Goal: Register for event/course

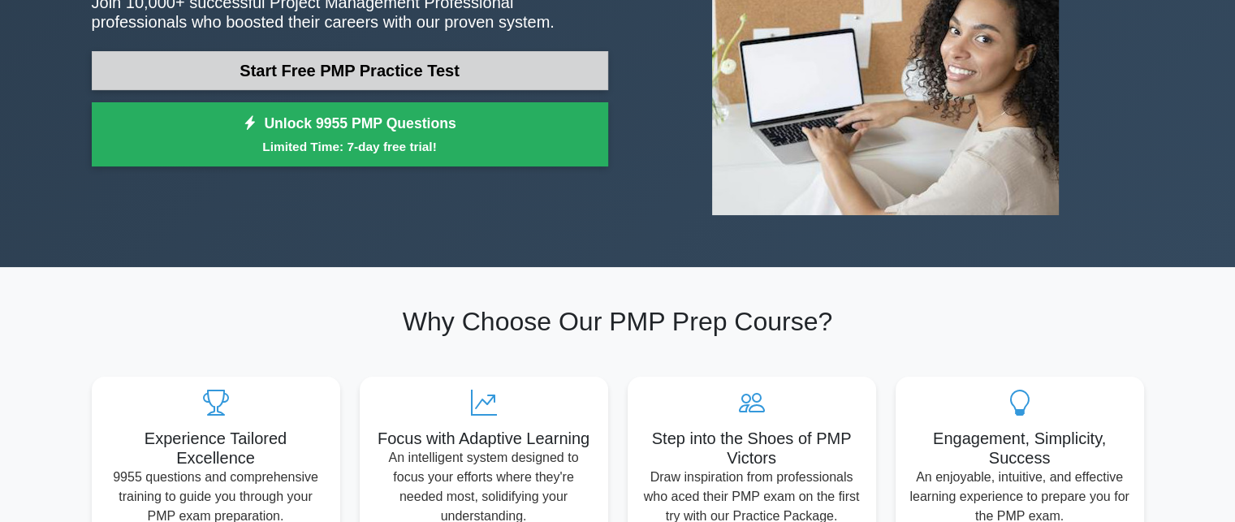
scroll to position [81, 0]
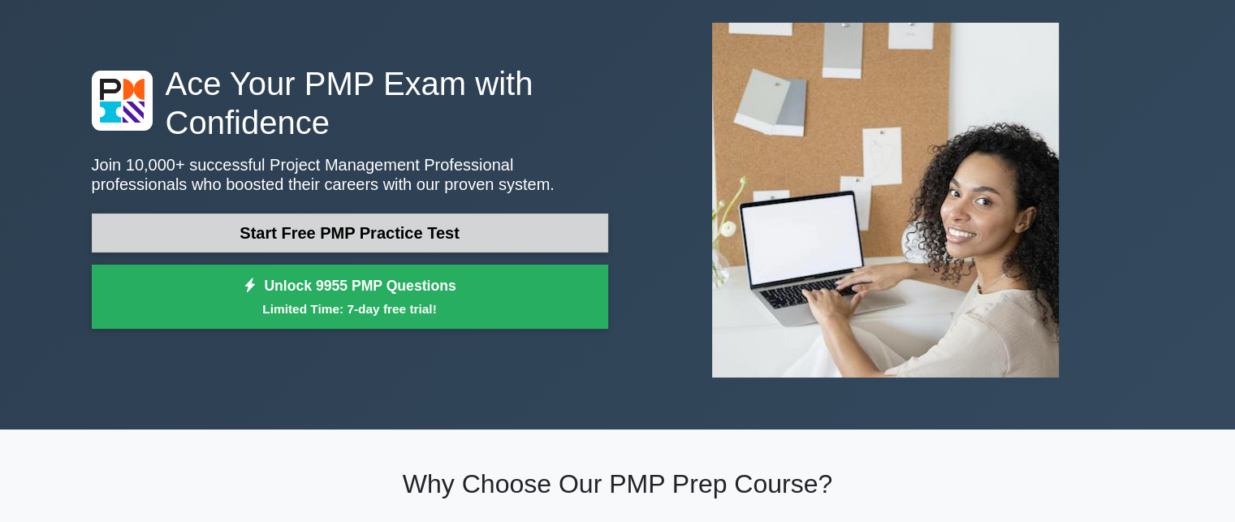
click at [381, 235] on link "Start Free PMP Practice Test" at bounding box center [350, 232] width 516 height 39
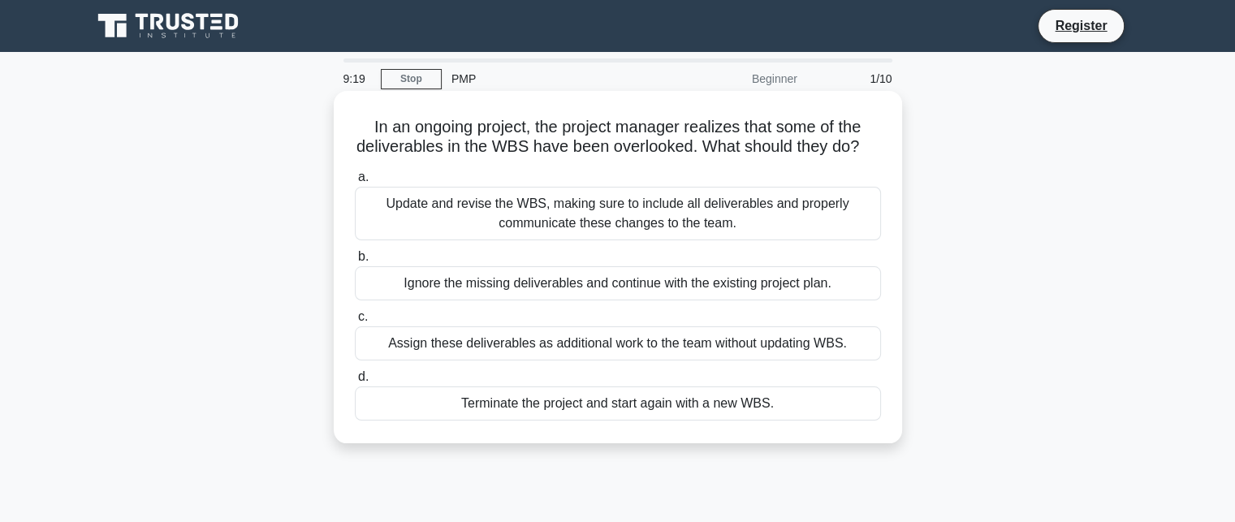
click at [575, 360] on div "Assign these deliverables as additional work to the team without updating WBS." at bounding box center [618, 343] width 526 height 34
click at [355, 322] on input "c. Assign these deliverables as additional work to the team without updating WB…" at bounding box center [355, 317] width 0 height 11
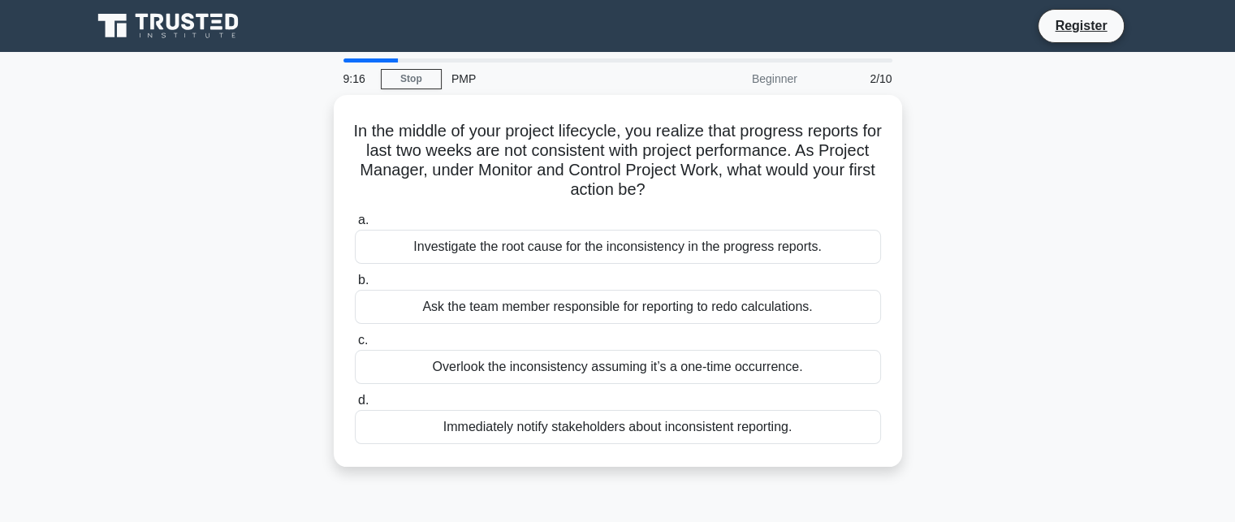
click at [575, 366] on div "Overlook the inconsistency assuming it’s a one-time occurrence." at bounding box center [618, 367] width 526 height 34
click at [355, 346] on input "c. Overlook the inconsistency assuming it’s a one-time occurrence." at bounding box center [355, 340] width 0 height 11
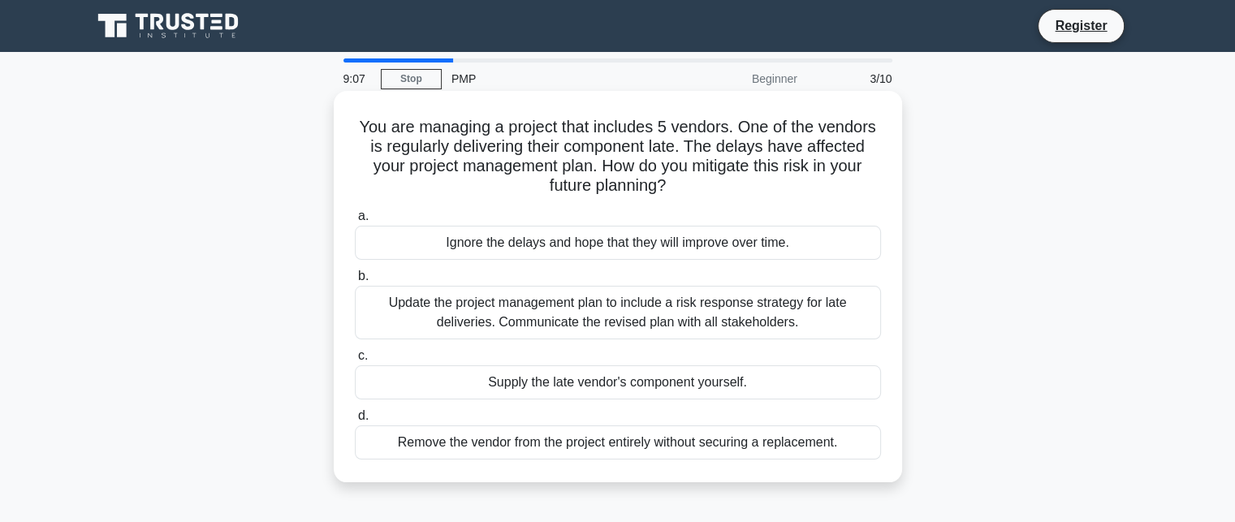
click at [510, 330] on div "Update the project management plan to include a risk response strategy for late…" at bounding box center [618, 313] width 526 height 54
click at [355, 282] on input "b. Update the project management plan to include a risk response strategy for l…" at bounding box center [355, 276] width 0 height 11
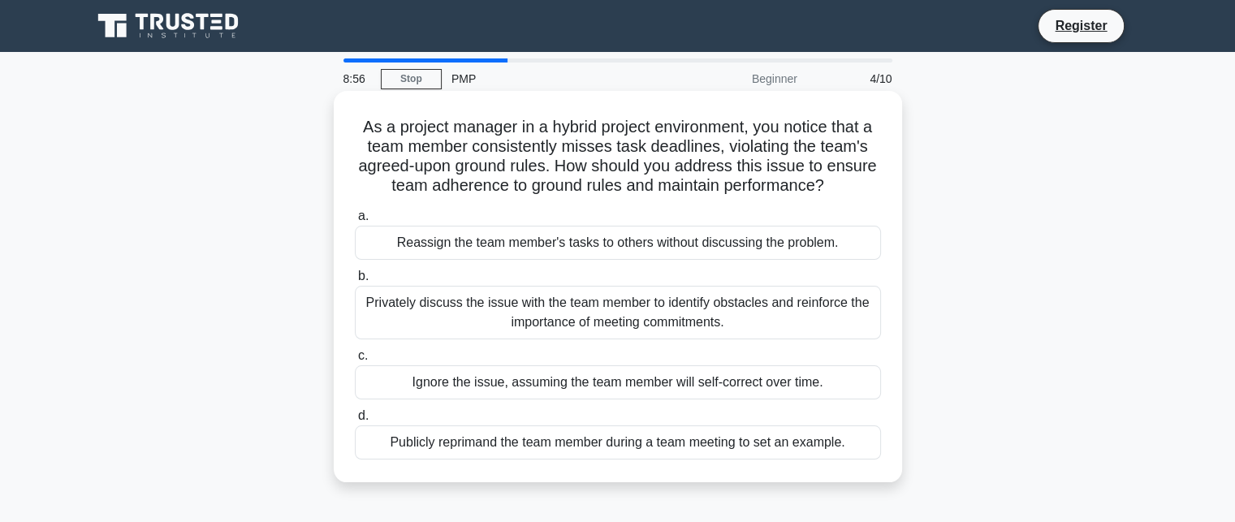
click at [481, 303] on div "Privately discuss the issue with the team member to identify obstacles and rein…" at bounding box center [618, 313] width 526 height 54
click at [355, 282] on input "b. Privately discuss the issue with the team member to identify obstacles and r…" at bounding box center [355, 276] width 0 height 11
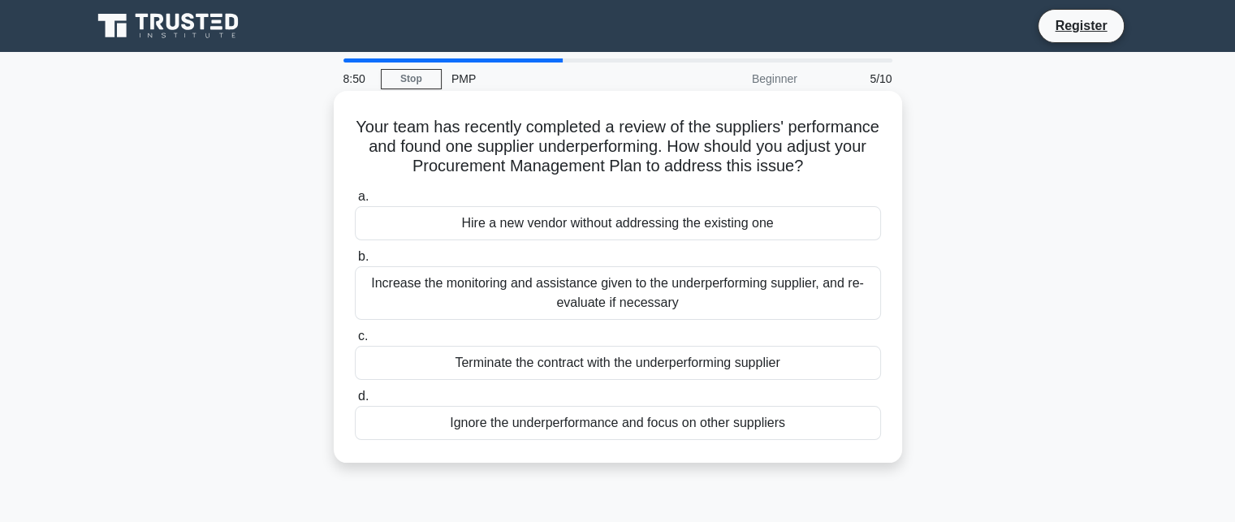
click at [576, 377] on div "Terminate the contract with the underperforming supplier" at bounding box center [618, 363] width 526 height 34
click at [355, 342] on input "c. Terminate the contract with the underperforming supplier" at bounding box center [355, 336] width 0 height 11
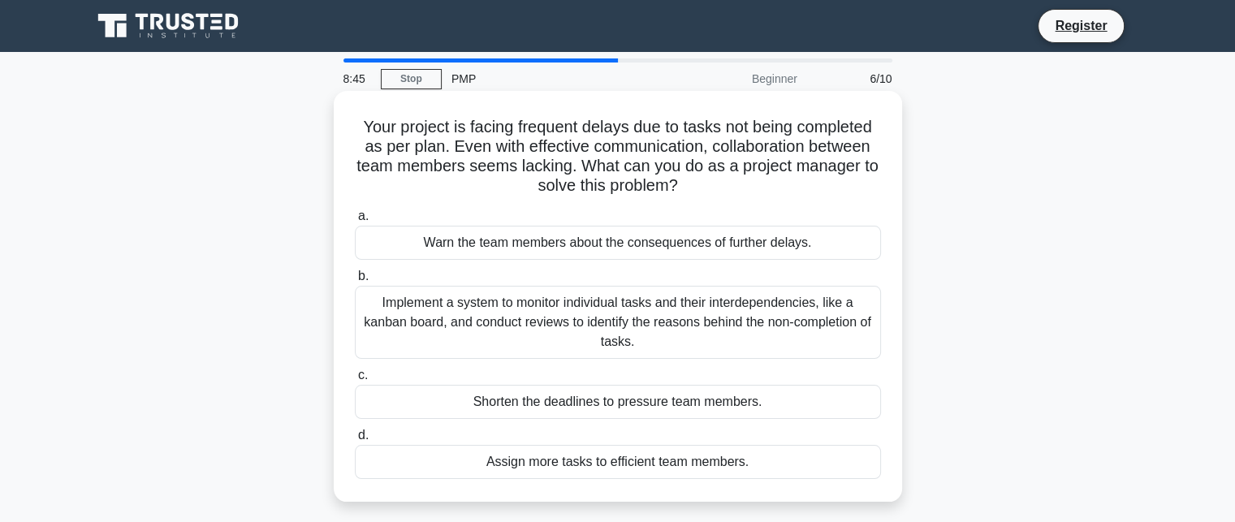
click at [578, 407] on div "Shorten the deadlines to pressure team members." at bounding box center [618, 402] width 526 height 34
click at [355, 381] on input "c. Shorten the deadlines to pressure team members." at bounding box center [355, 375] width 0 height 11
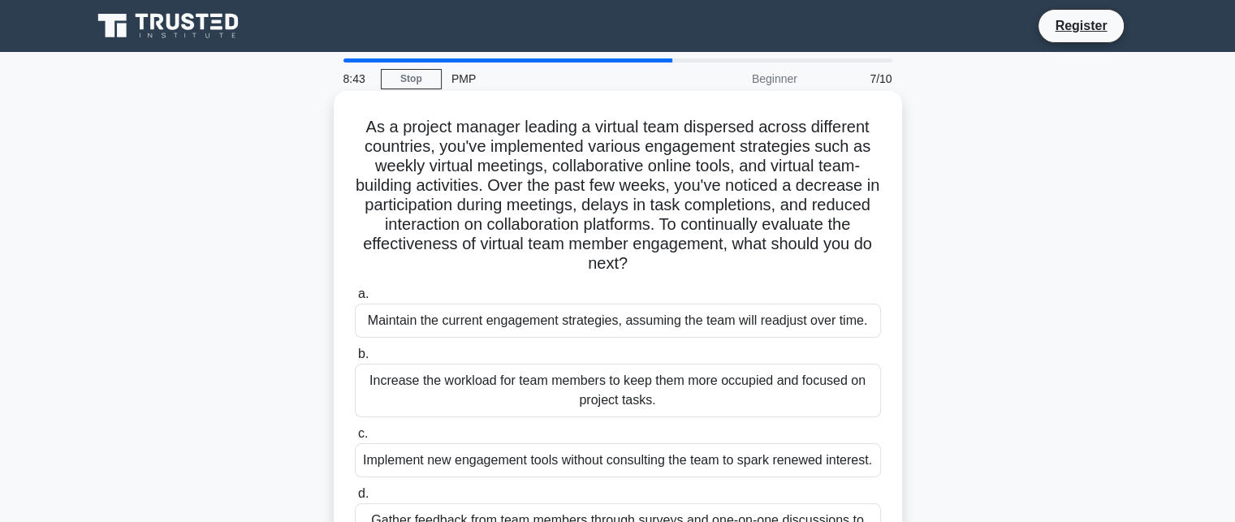
click at [764, 471] on div "Implement new engagement tools without consulting the team to spark renewed int…" at bounding box center [618, 460] width 526 height 34
click at [355, 439] on input "c. Implement new engagement tools without consulting the team to spark renewed …" at bounding box center [355, 434] width 0 height 11
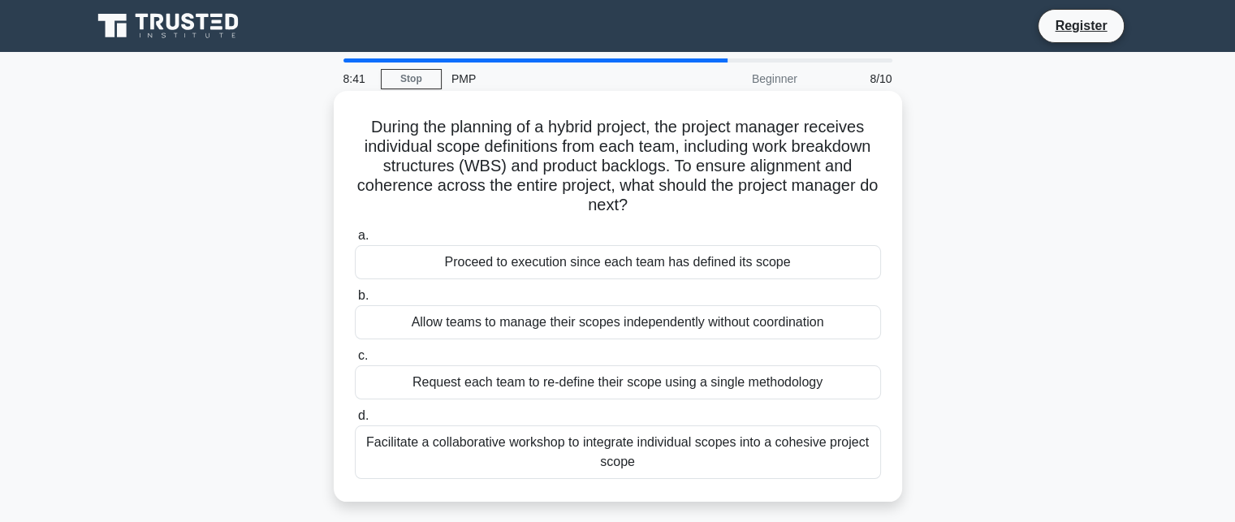
click at [688, 252] on div "Proceed to execution since each team has defined its scope" at bounding box center [618, 262] width 526 height 34
click at [355, 241] on input "a. Proceed to execution since each team has defined its scope" at bounding box center [355, 236] width 0 height 11
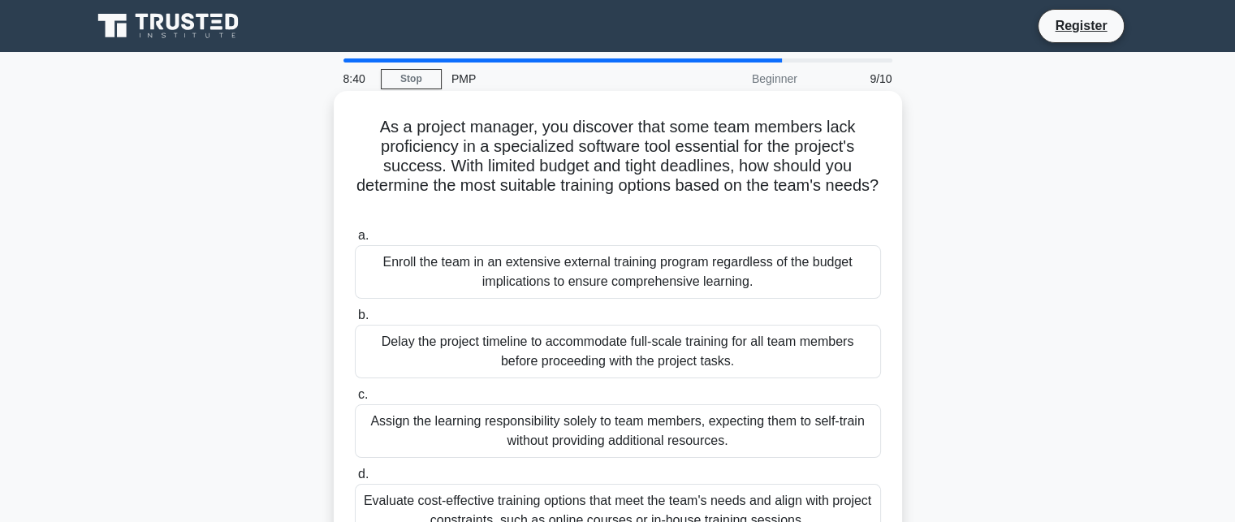
scroll to position [244, 0]
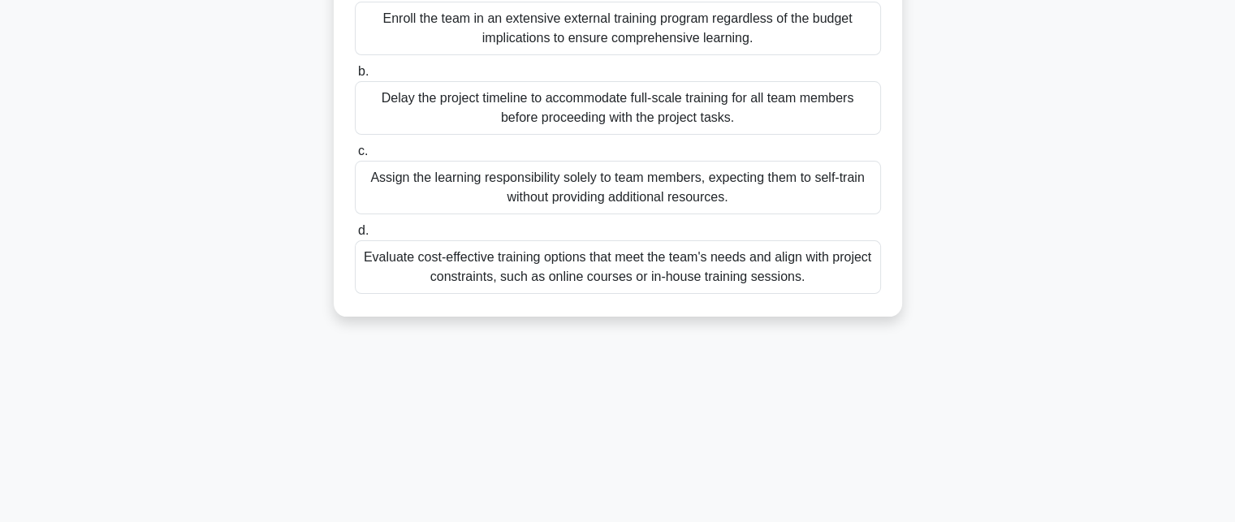
click at [548, 265] on div "Evaluate cost-effective training options that meet the team's needs and align w…" at bounding box center [618, 267] width 526 height 54
click at [355, 236] on input "d. Evaluate cost-effective training options that meet the team's needs and alig…" at bounding box center [355, 231] width 0 height 11
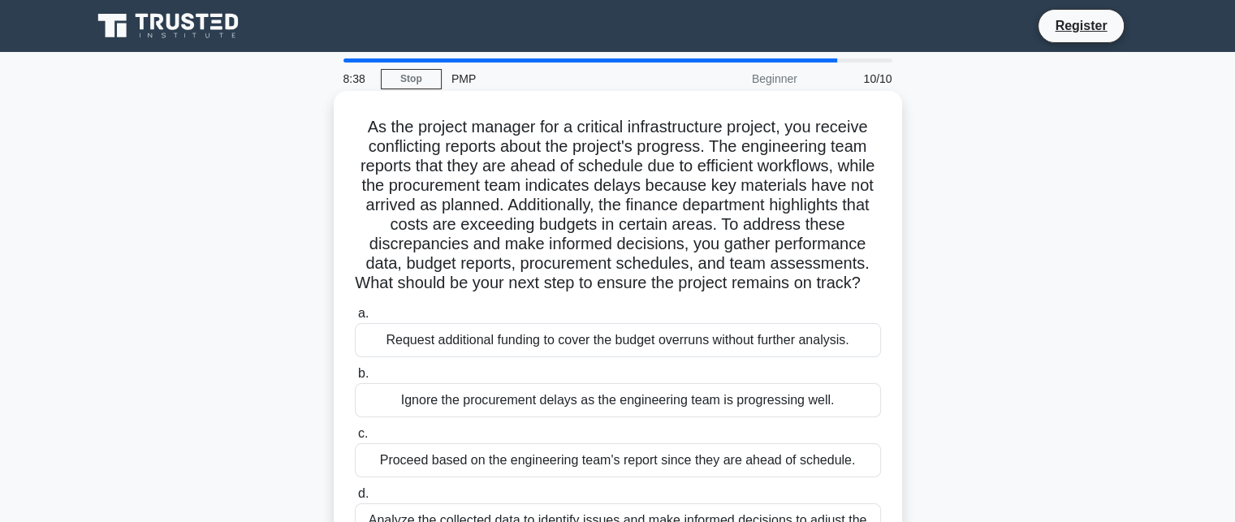
scroll to position [0, 0]
click at [773, 415] on div "Ignore the procurement delays as the engineering team is progressing well." at bounding box center [618, 400] width 526 height 34
click at [355, 379] on input "b. Ignore the procurement delays as the engineering team is progressing well." at bounding box center [355, 374] width 0 height 11
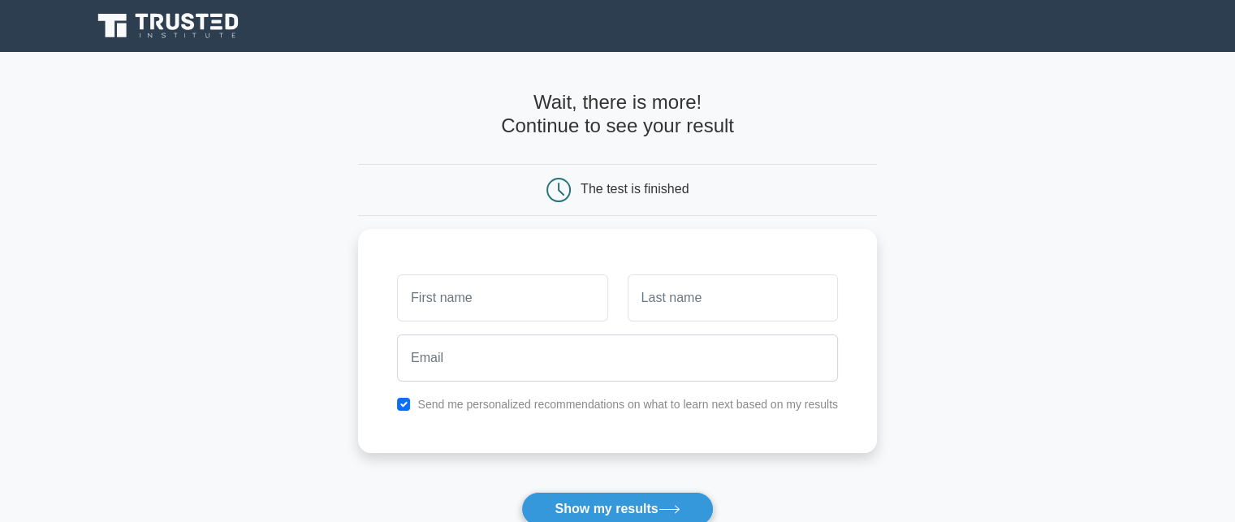
click at [568, 187] on icon at bounding box center [558, 190] width 24 height 24
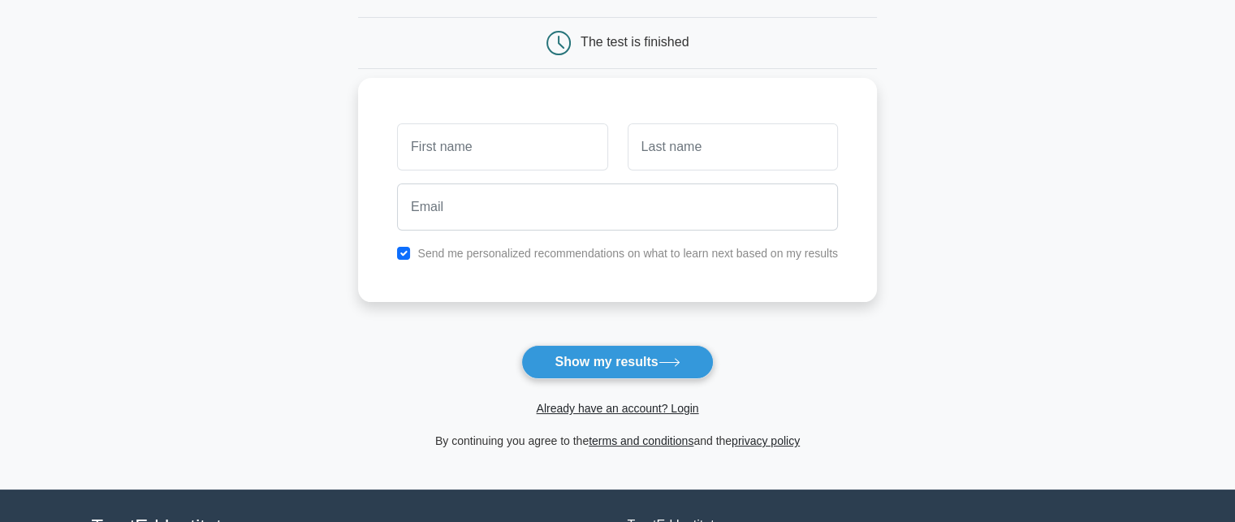
scroll to position [244, 0]
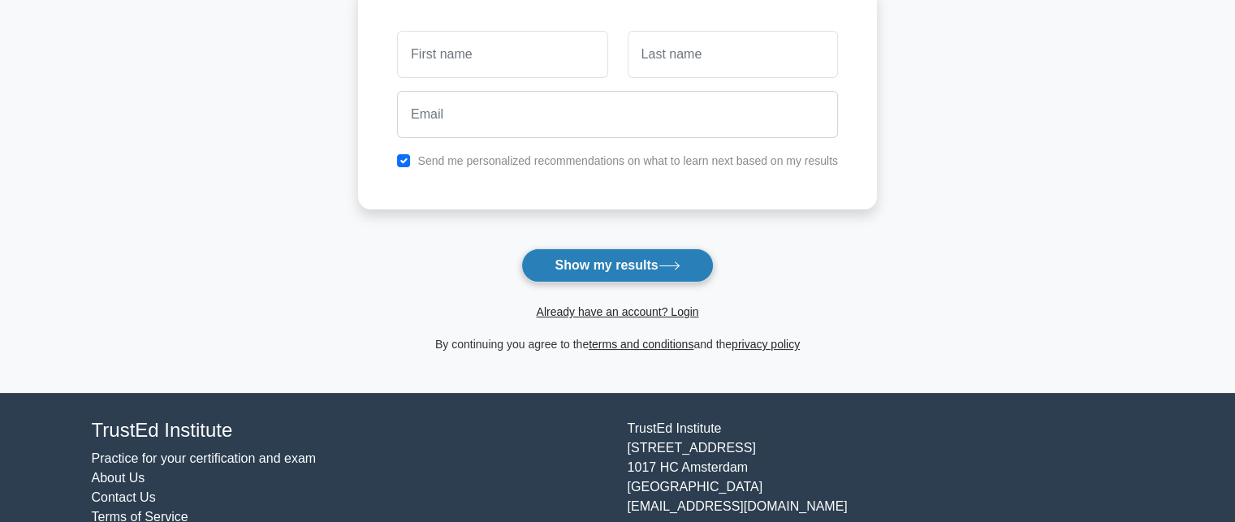
click at [598, 274] on button "Show my results" at bounding box center [617, 265] width 192 height 34
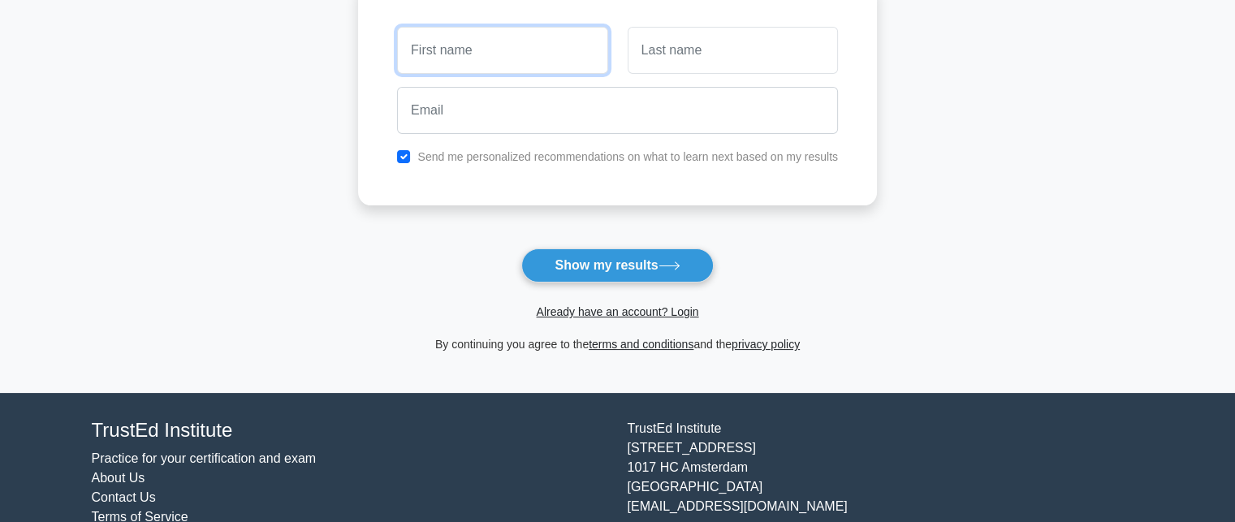
click at [486, 53] on input "text" at bounding box center [502, 50] width 210 height 47
type input "nmm"
click at [738, 54] on input "text" at bounding box center [732, 50] width 210 height 47
type input "jjhh"
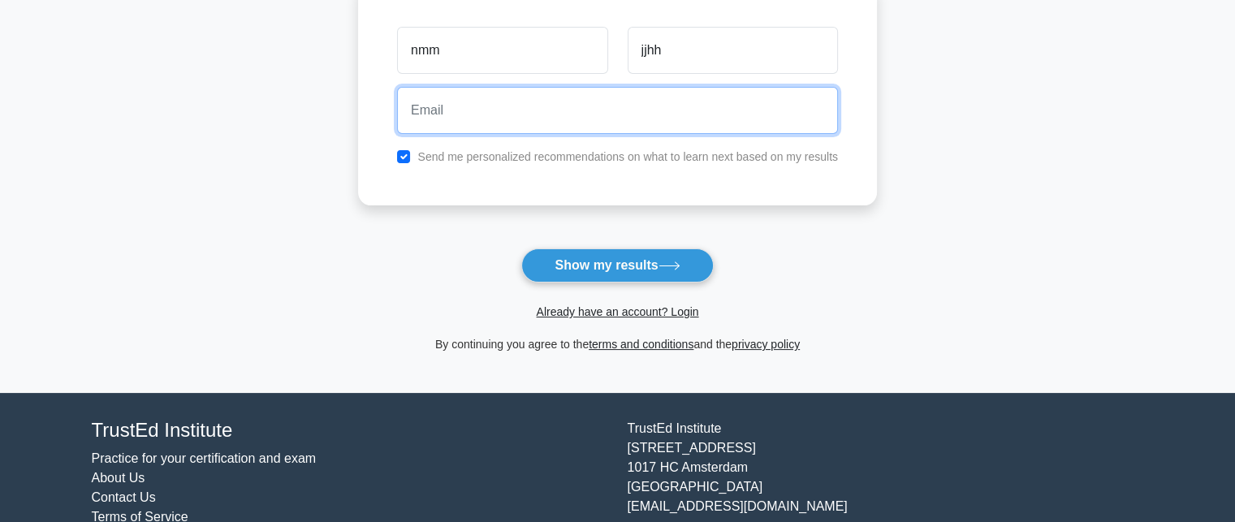
click at [549, 106] on input "email" at bounding box center [617, 110] width 441 height 47
type input "ponnunannu272gmail.com"
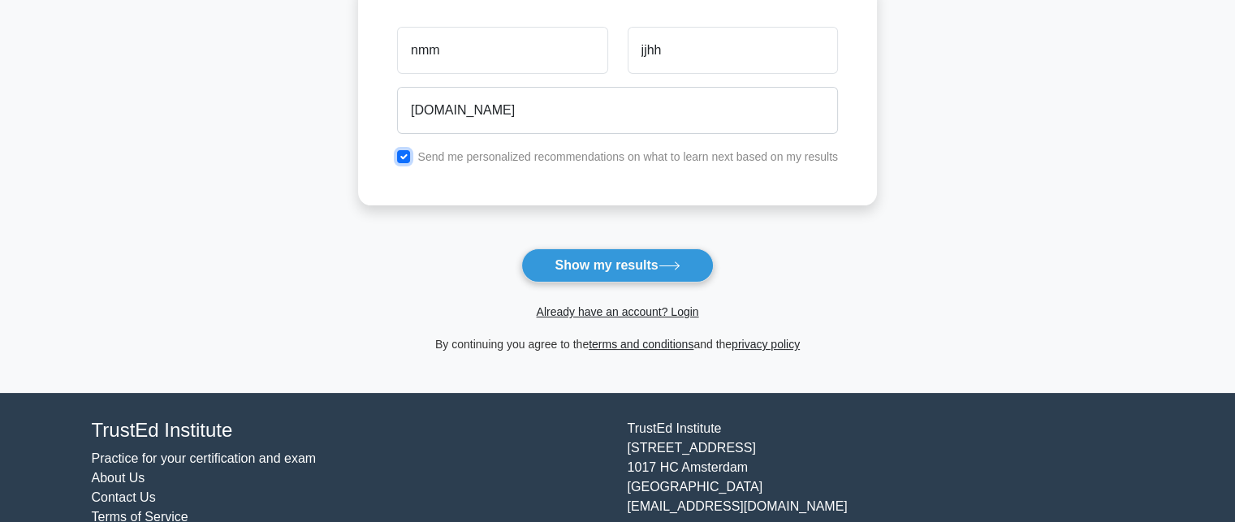
click at [409, 154] on input "checkbox" at bounding box center [403, 156] width 13 height 13
click at [398, 152] on input "checkbox" at bounding box center [403, 156] width 13 height 13
click at [409, 157] on input "checkbox" at bounding box center [403, 156] width 13 height 13
checkbox input "false"
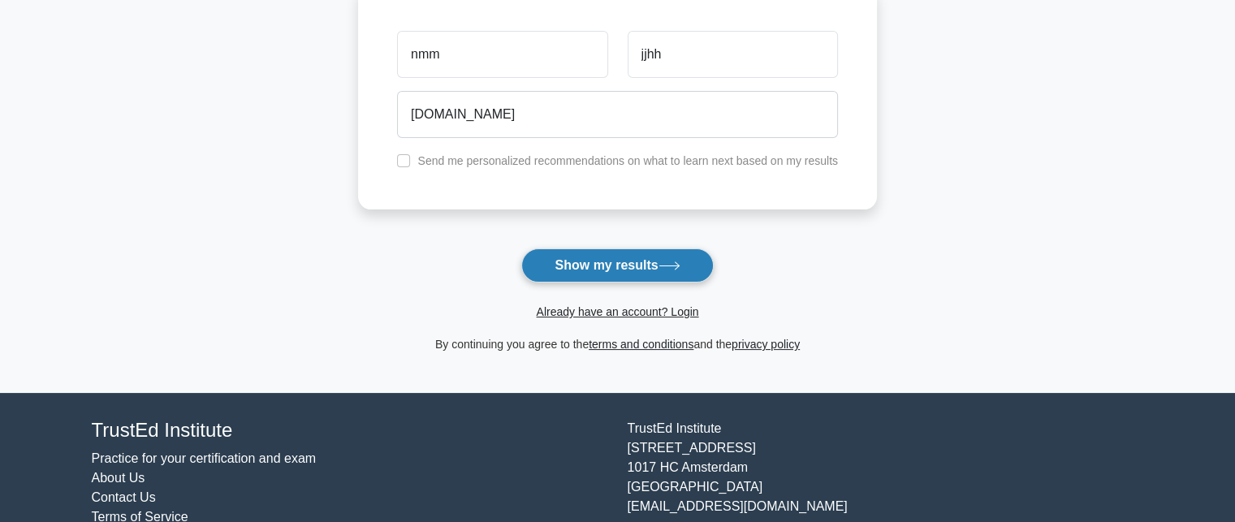
click at [620, 269] on button "Show my results" at bounding box center [617, 265] width 192 height 34
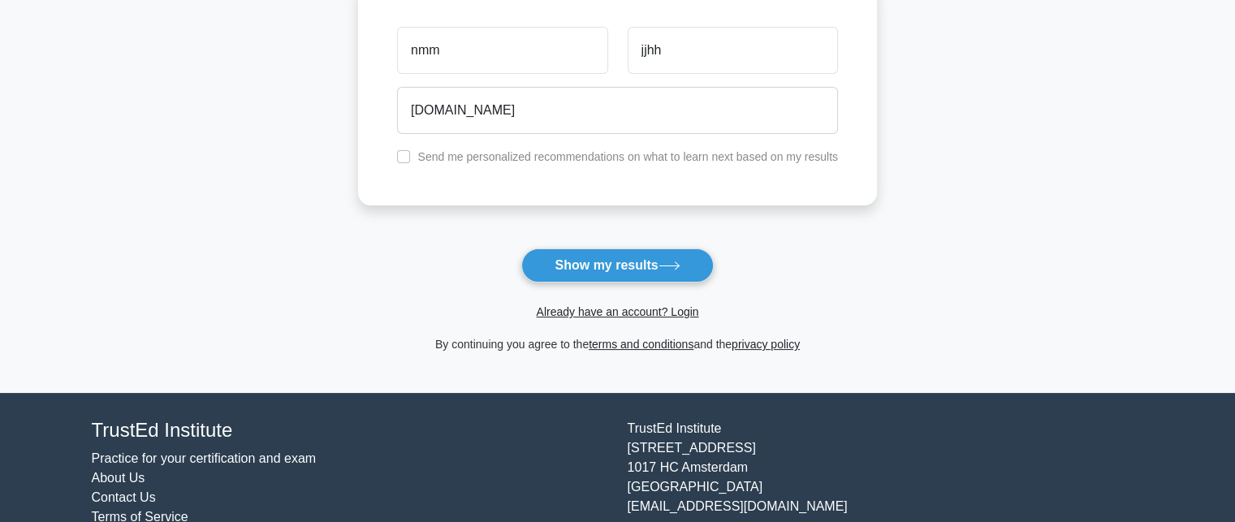
click at [686, 154] on label "Send me personalized recommendations on what to learn next based on my results" at bounding box center [627, 156] width 420 height 13
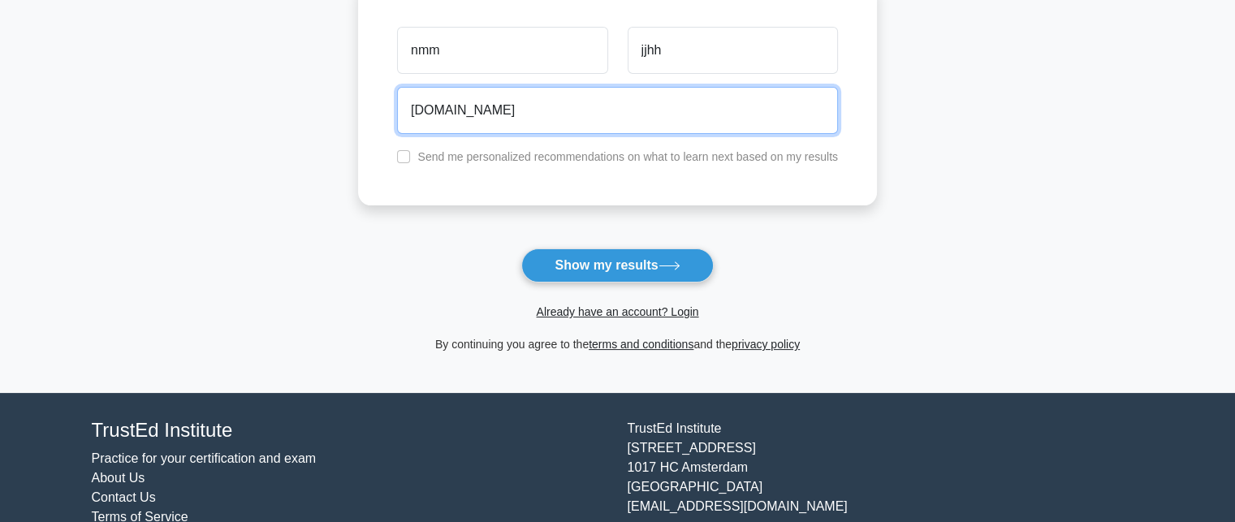
click at [563, 106] on input "ponnunannu272gmail.com" at bounding box center [617, 110] width 441 height 47
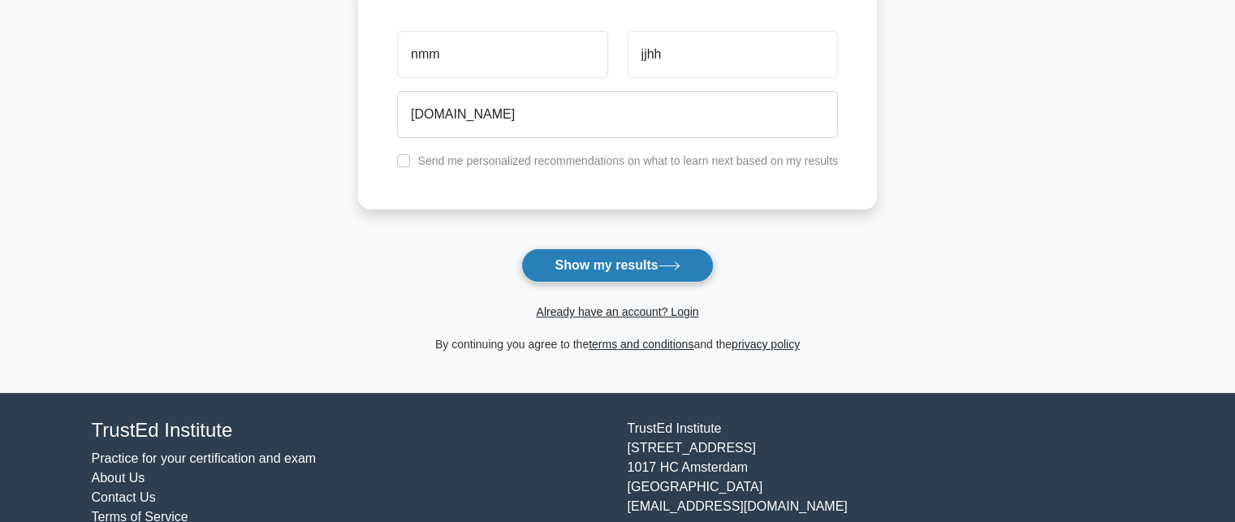
click at [638, 277] on button "Show my results" at bounding box center [617, 265] width 192 height 34
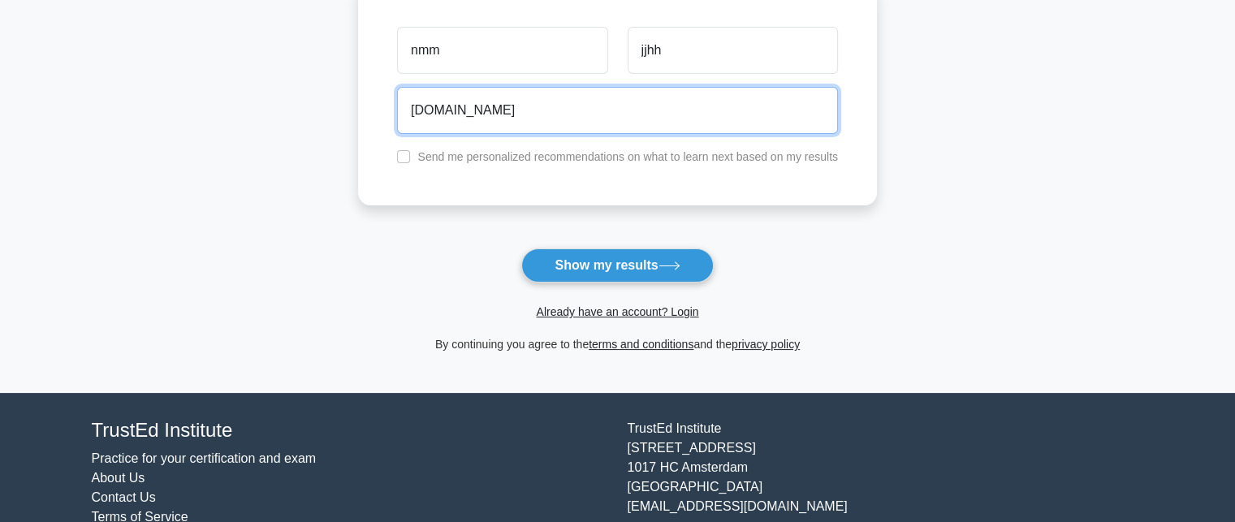
click at [590, 88] on input "ponnunannu272gmail.com" at bounding box center [617, 110] width 441 height 47
